Goal: Information Seeking & Learning: Learn about a topic

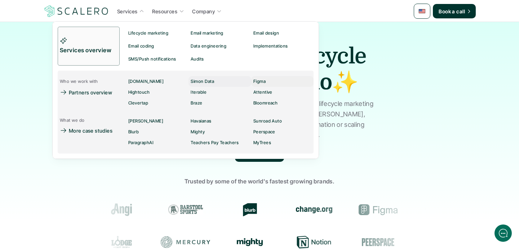
click at [211, 83] on p "Simon Data" at bounding box center [202, 81] width 23 height 5
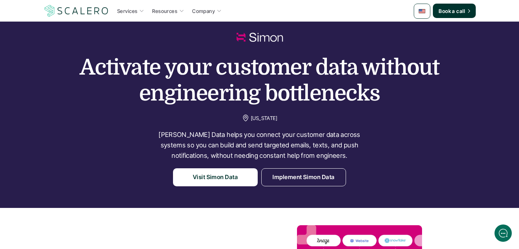
scroll to position [18, 0]
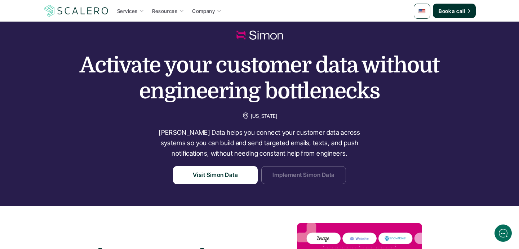
click at [294, 171] on p "Implement Simon Data" at bounding box center [304, 175] width 62 height 9
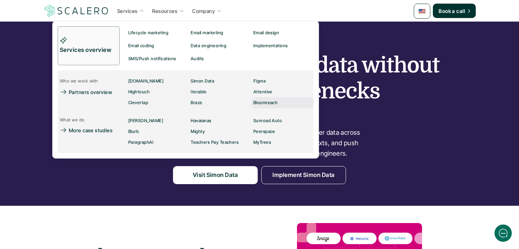
click at [270, 105] on p "Bloomreach" at bounding box center [266, 102] width 25 height 5
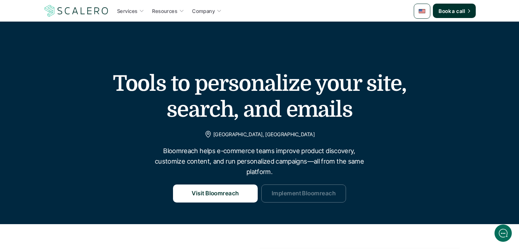
click at [311, 194] on p "Implement Bloomreach" at bounding box center [304, 193] width 64 height 9
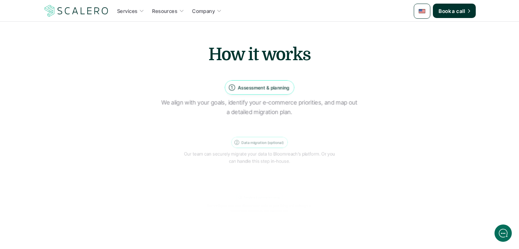
scroll to position [647, 0]
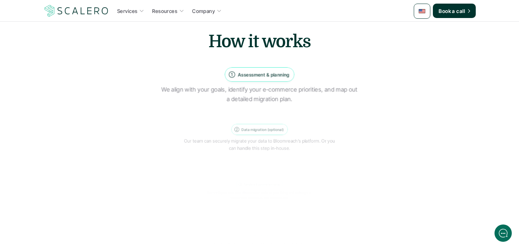
click at [102, 103] on div "How it works Assessment & planning We align with your goals, identify your e-co…" at bounding box center [260, 170] width 400 height 280
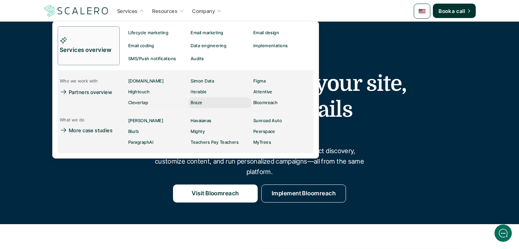
click at [202, 101] on p "Braze" at bounding box center [197, 102] width 12 height 5
click at [89, 91] on p "Partners overview" at bounding box center [90, 92] width 43 height 8
